Goal: Information Seeking & Learning: Learn about a topic

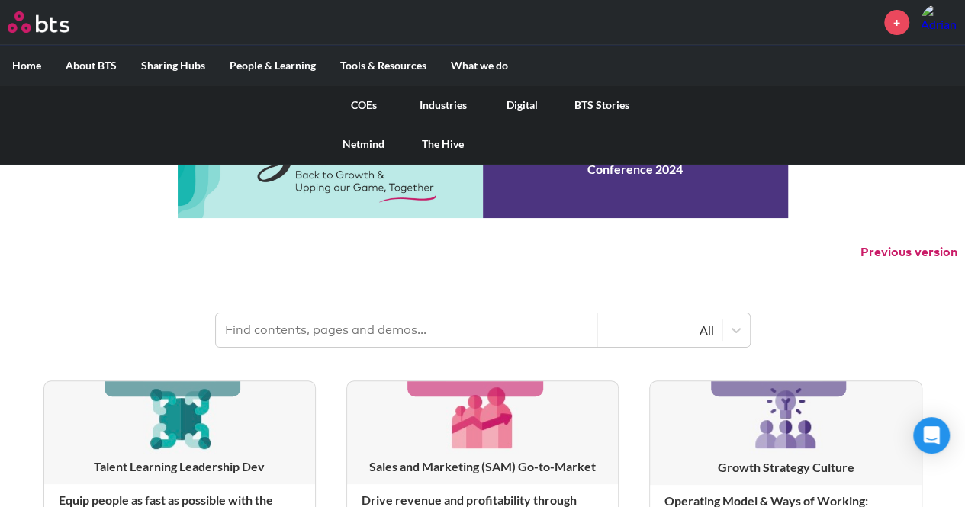
click at [374, 105] on link "COEs" at bounding box center [363, 105] width 79 height 40
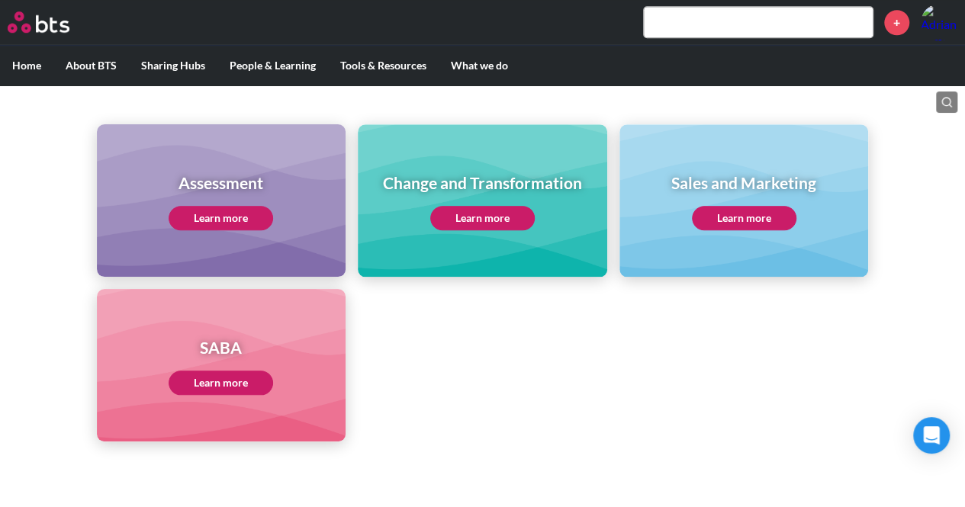
scroll to position [659, 0]
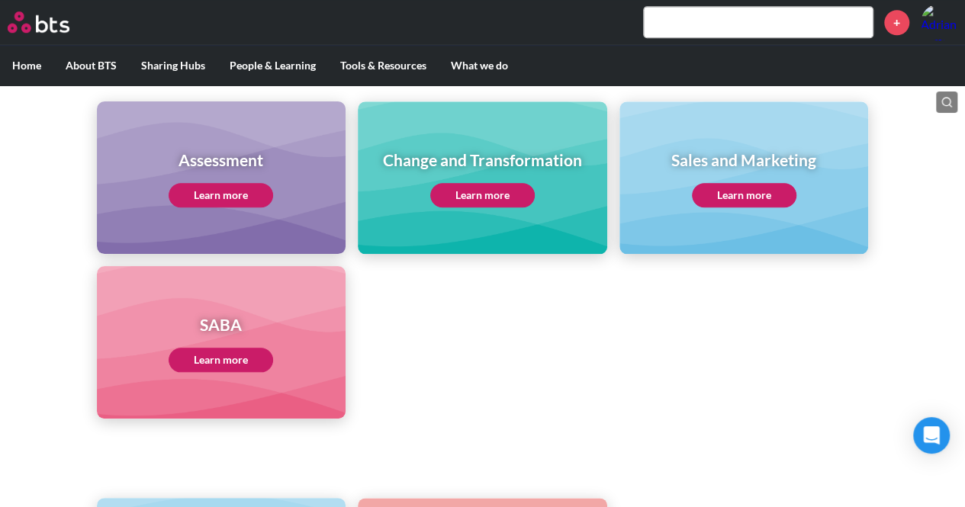
click at [218, 353] on link "Learn more" at bounding box center [221, 360] width 105 height 24
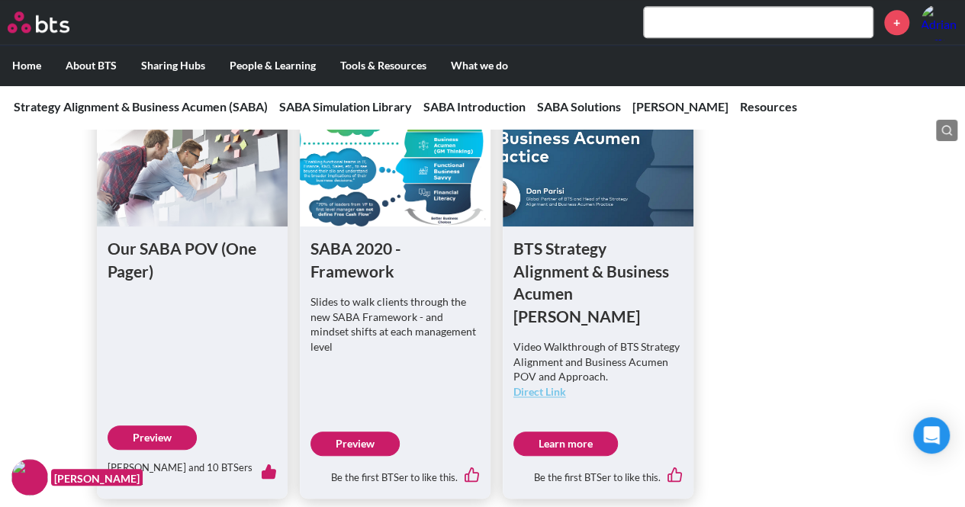
scroll to position [890, 0]
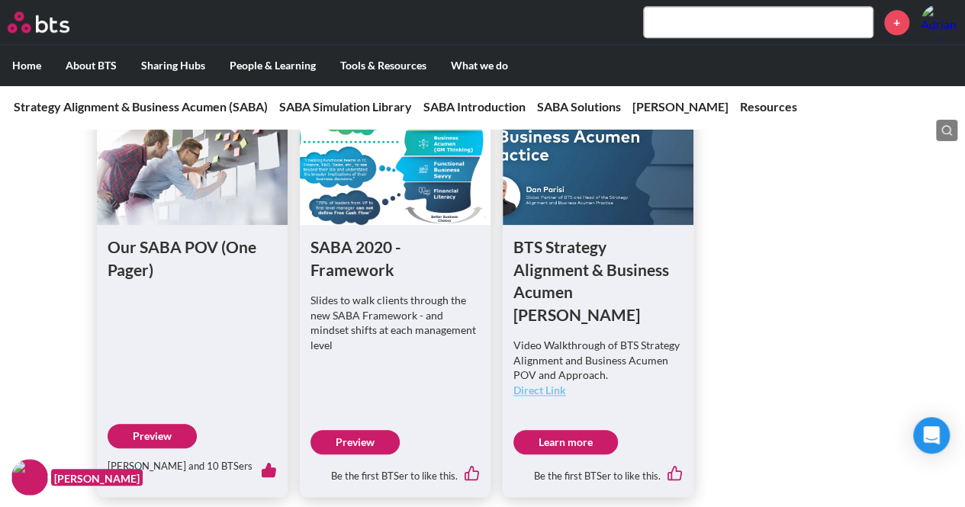
click at [29, 471] on img at bounding box center [29, 477] width 37 height 37
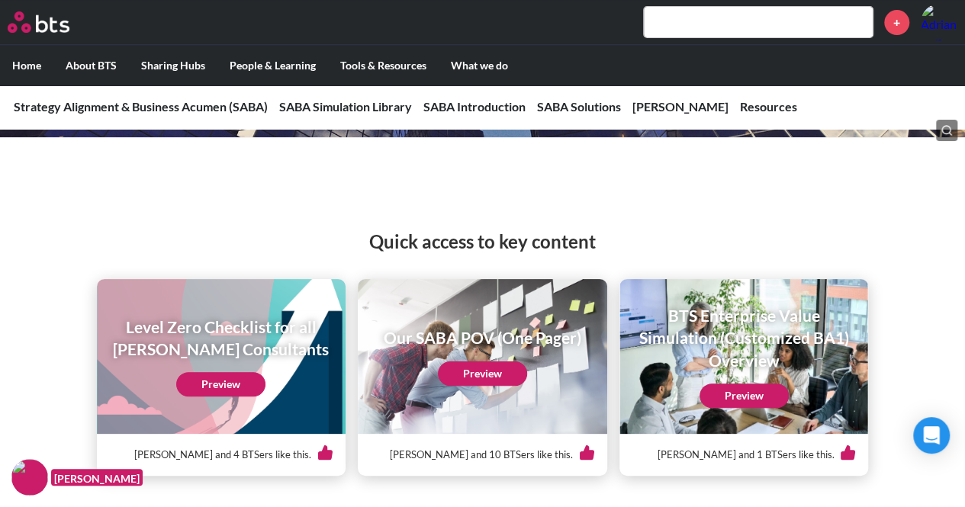
scroll to position [182, 0]
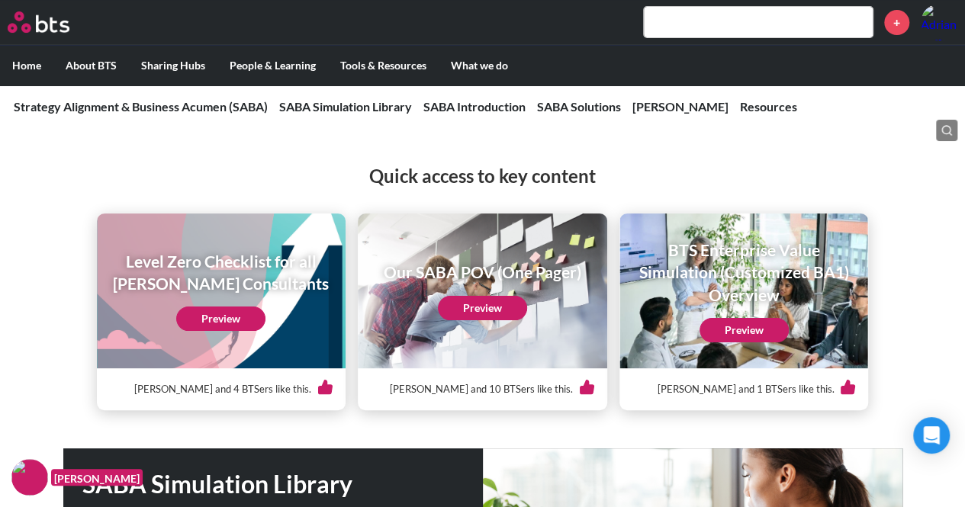
click at [742, 325] on link "Preview" at bounding box center [744, 330] width 89 height 24
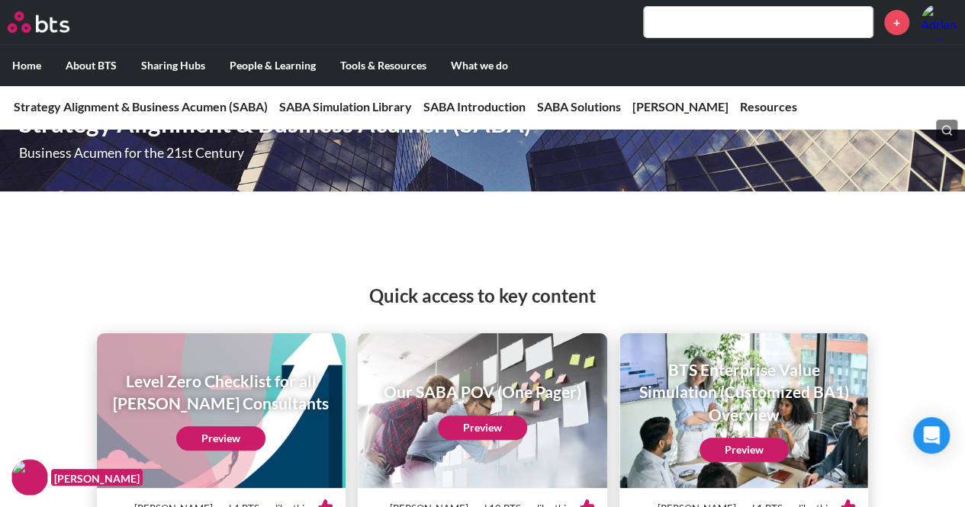
scroll to position [0, 0]
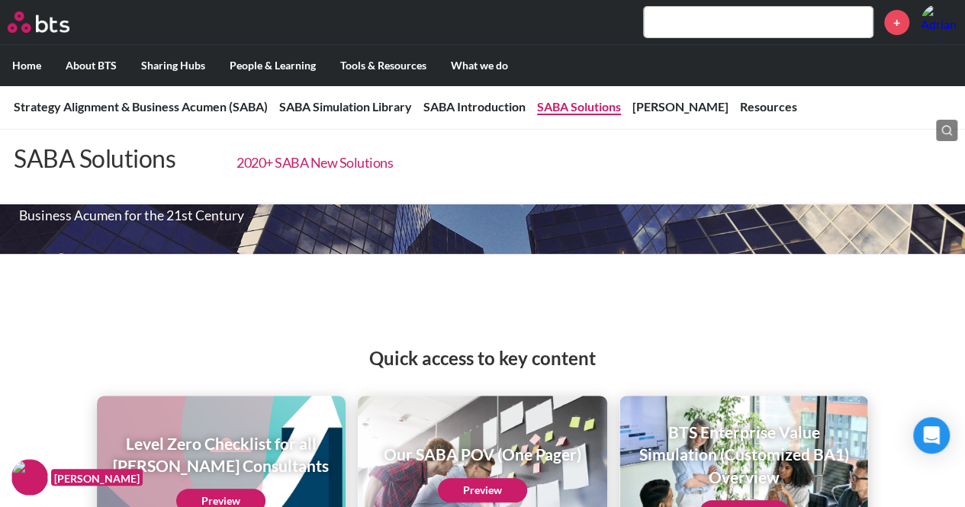
click at [321, 166] on link "2020+ SABA New Solutions" at bounding box center [315, 162] width 156 height 17
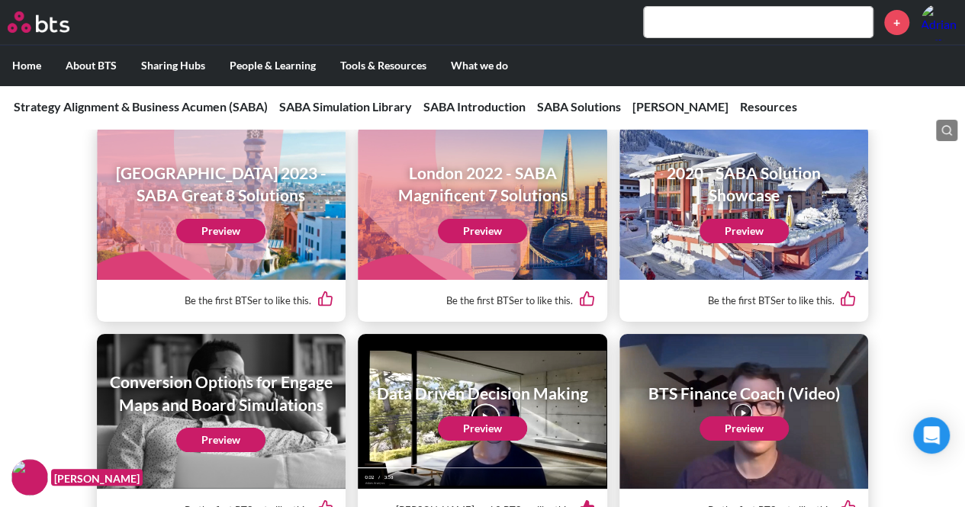
scroll to position [2753, 0]
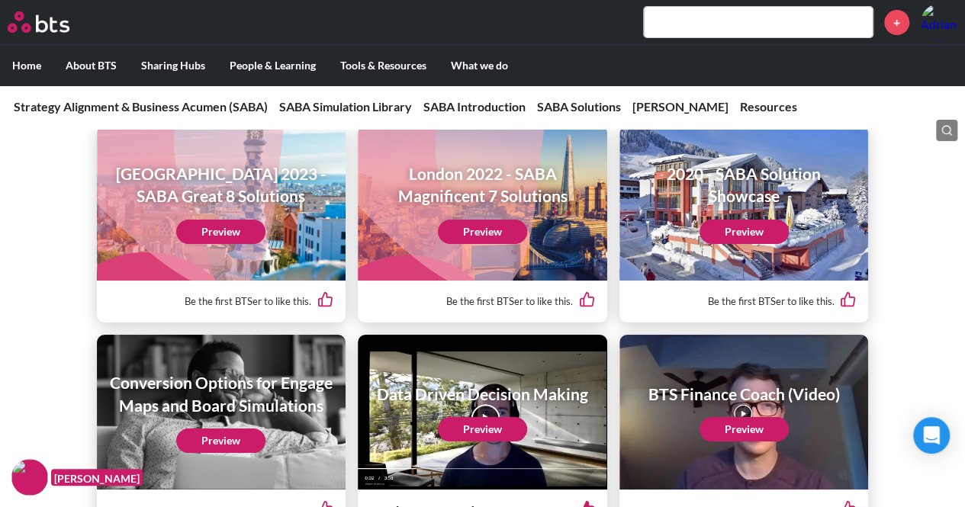
click at [491, 237] on link "Preview" at bounding box center [482, 232] width 89 height 24
click at [241, 236] on link "Preview" at bounding box center [220, 232] width 89 height 24
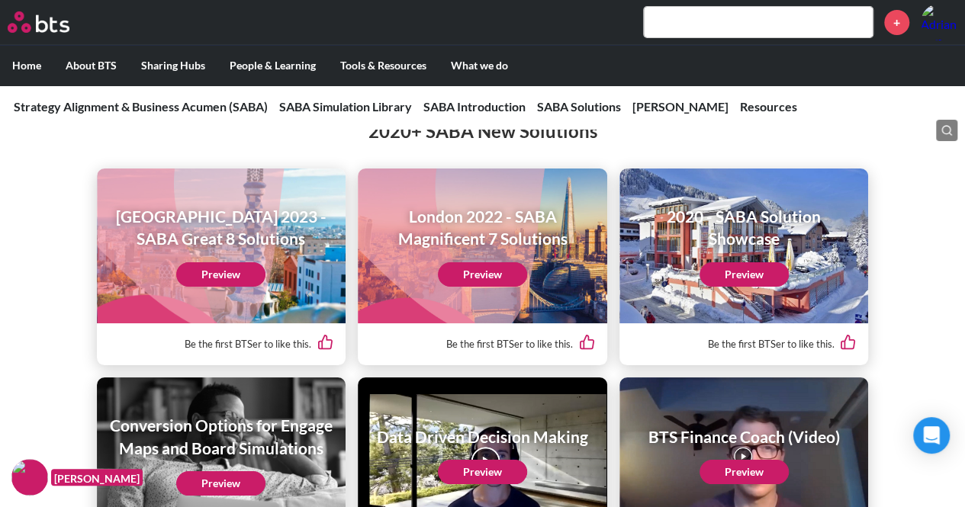
scroll to position [2683, 0]
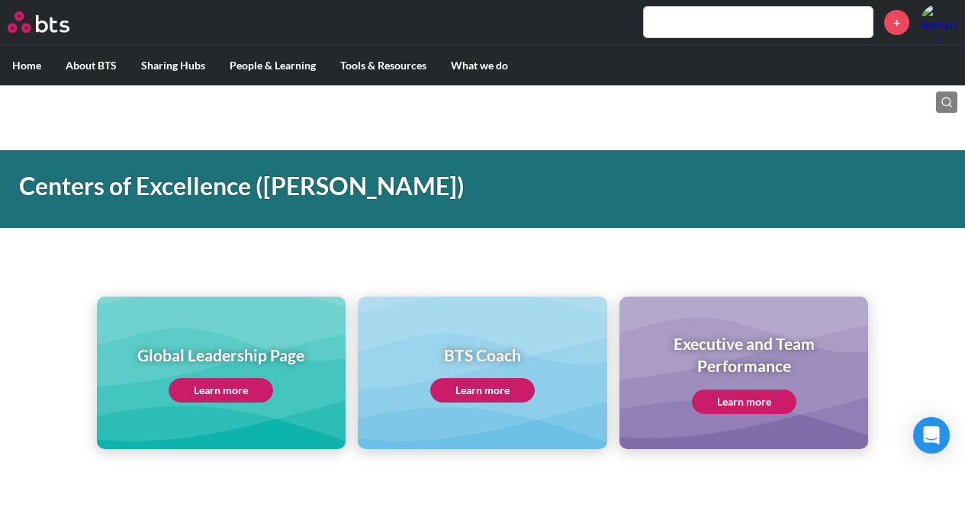
scroll to position [659, 0]
